Goal: Task Accomplishment & Management: Manage account settings

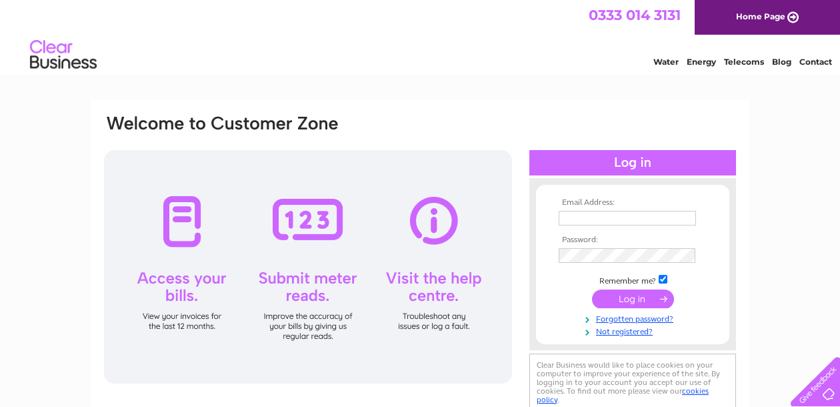
type input "chrisleathwood@msn.com"
click at [633, 299] on input "submit" at bounding box center [633, 298] width 82 height 19
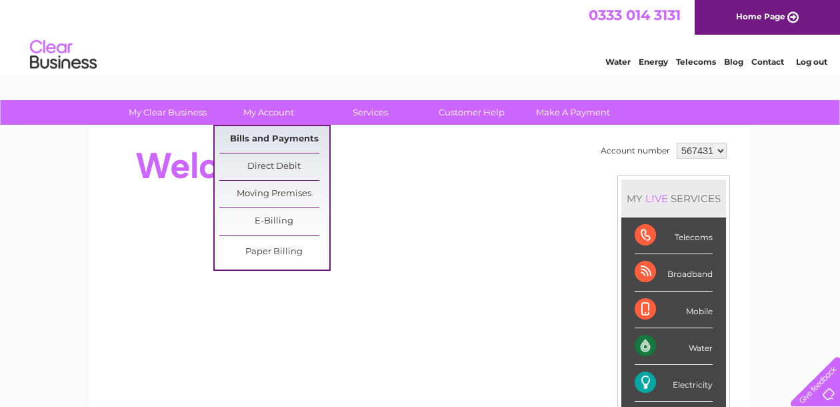
click at [263, 133] on link "Bills and Payments" at bounding box center [274, 139] width 110 height 27
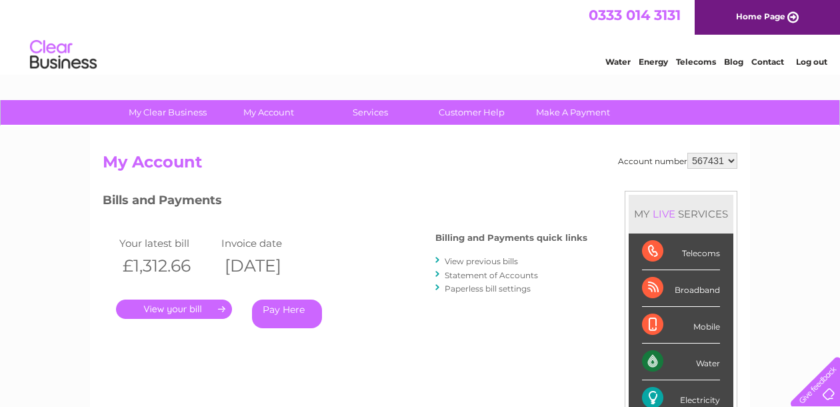
click at [219, 304] on link "." at bounding box center [174, 308] width 116 height 19
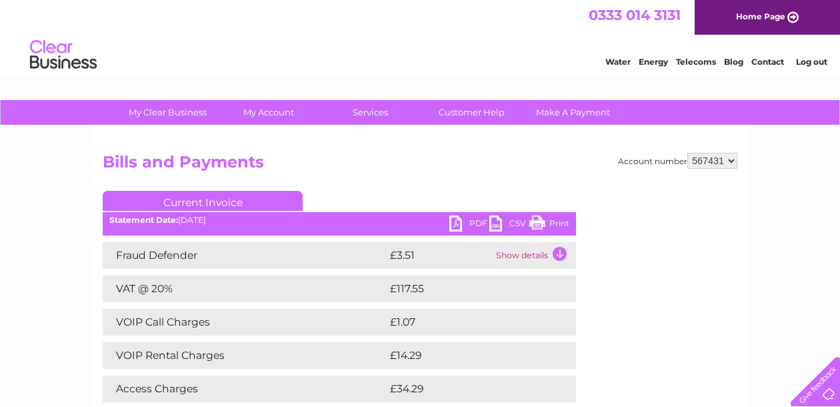
click at [477, 222] on link "PDF" at bounding box center [469, 224] width 40 height 19
click at [457, 223] on link "PDF" at bounding box center [469, 224] width 40 height 19
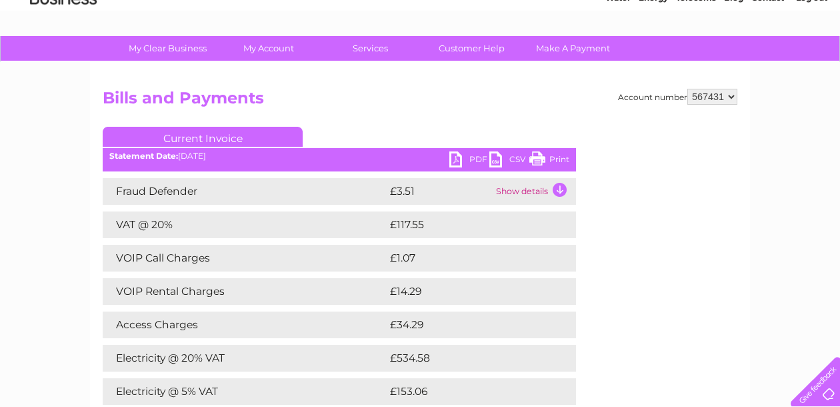
scroll to position [133, 0]
